Goal: Information Seeking & Learning: Understand process/instructions

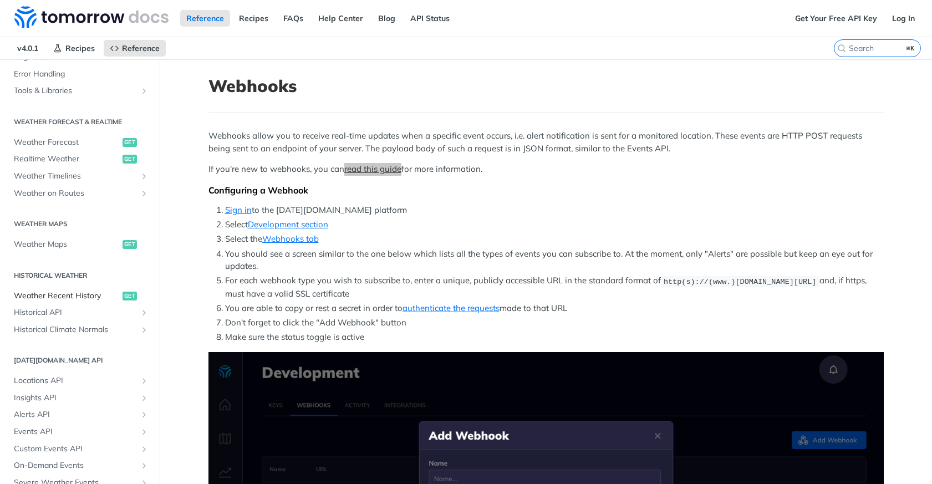
scroll to position [226, 0]
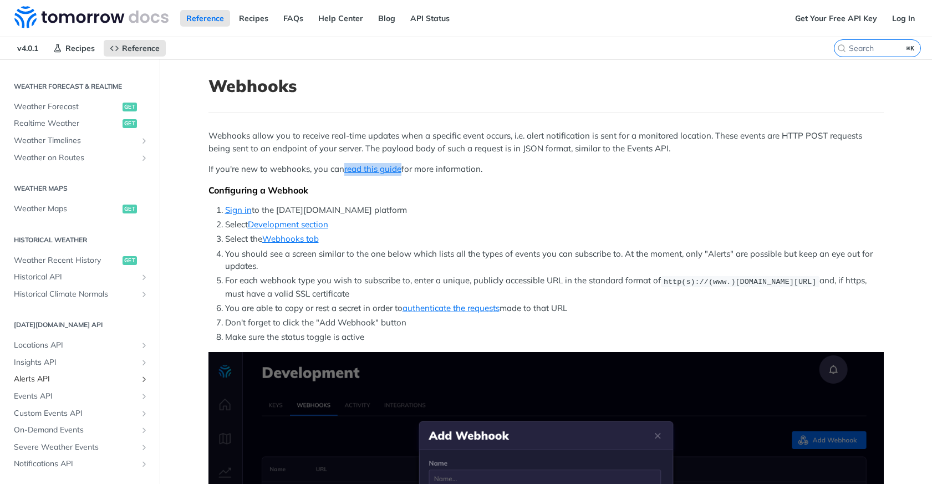
click at [48, 382] on span "Alerts API" at bounding box center [75, 379] width 123 height 11
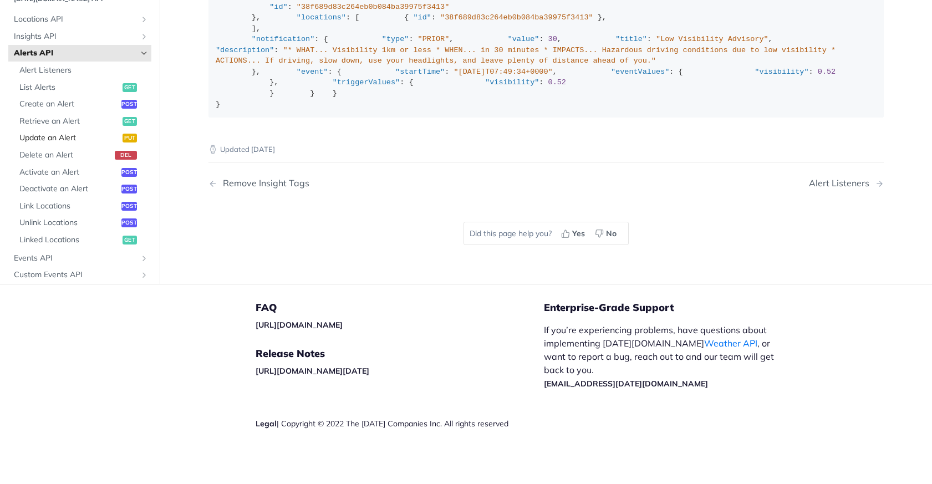
scroll to position [310, 0]
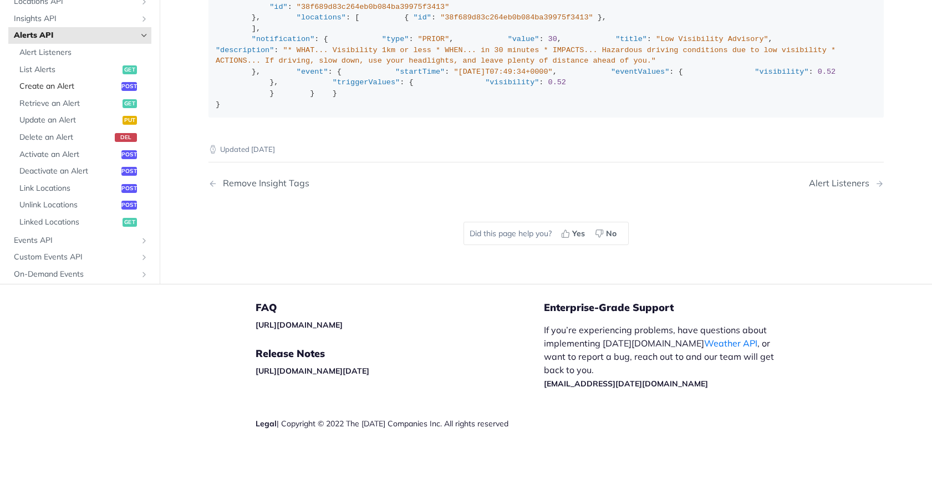
click at [87, 93] on span "Create an Alert" at bounding box center [68, 86] width 99 height 11
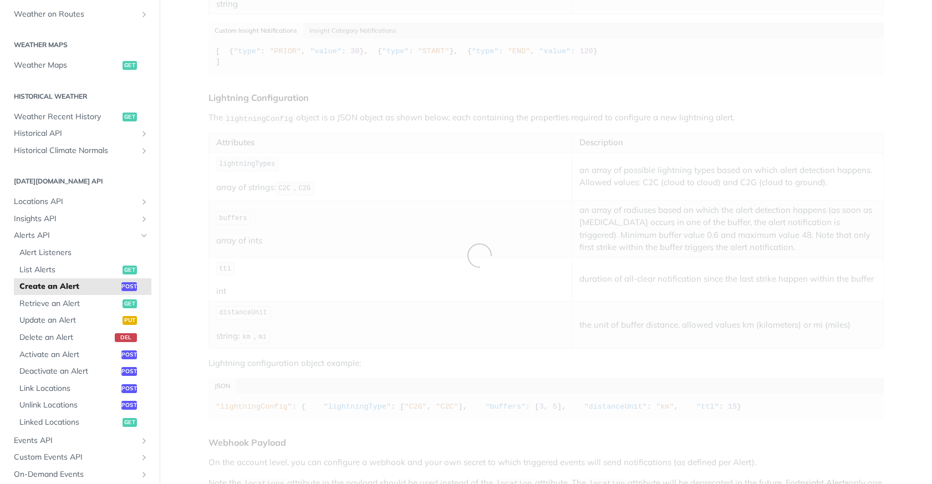
select select "true"
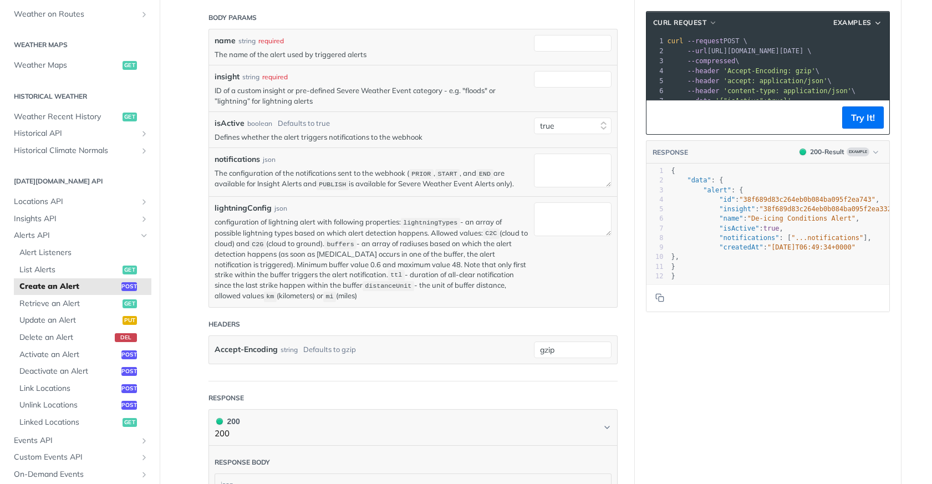
scroll to position [215, 0]
click at [100, 249] on span "Alert Listeners" at bounding box center [83, 252] width 129 height 11
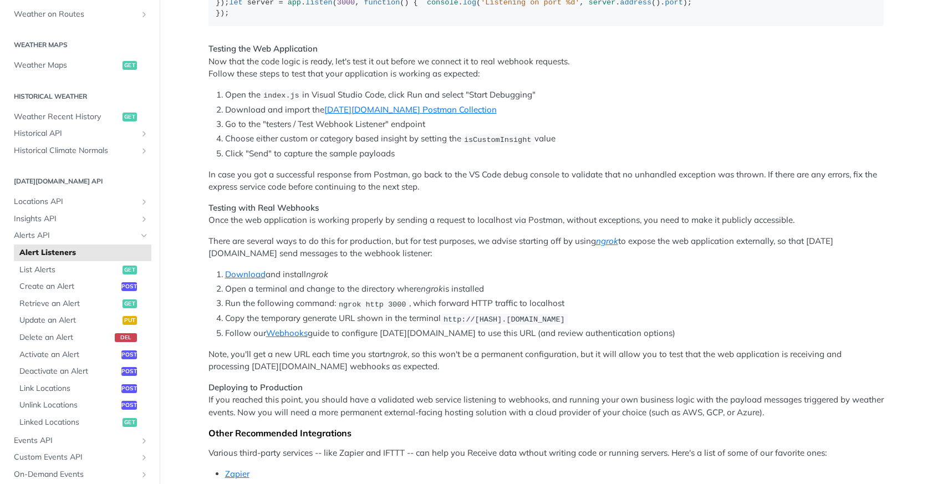
scroll to position [705, 0]
click at [351, 114] on link "[DATE][DOMAIN_NAME] Postman Collection" at bounding box center [410, 109] width 172 height 11
